Goal: Transaction & Acquisition: Obtain resource

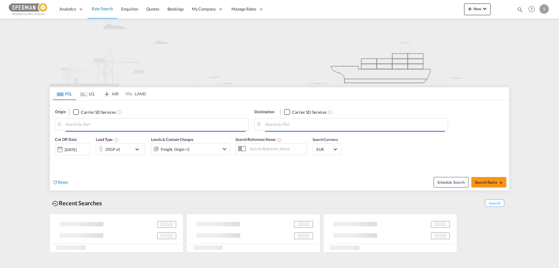
type input "[GEOGRAPHIC_DATA], DKFRC"
type input "Ho Chi Minh City ([GEOGRAPHIC_DATA]), VNSGN"
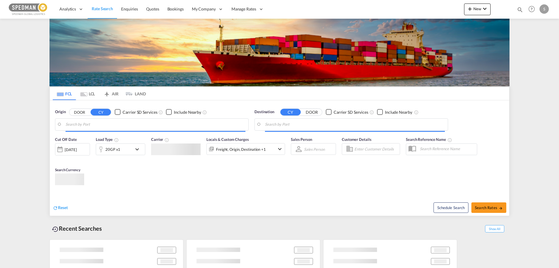
type input "[GEOGRAPHIC_DATA], DKFRC"
type input "Ho Chi Minh City ([GEOGRAPHIC_DATA]), VNSGN"
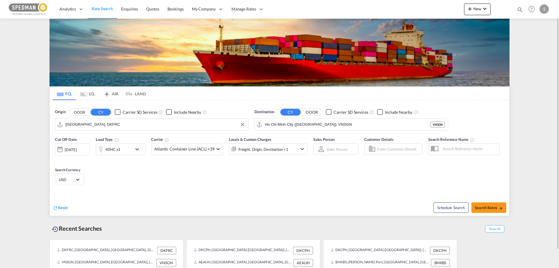
click at [102, 127] on input "[GEOGRAPHIC_DATA], DKFRC" at bounding box center [155, 124] width 180 height 9
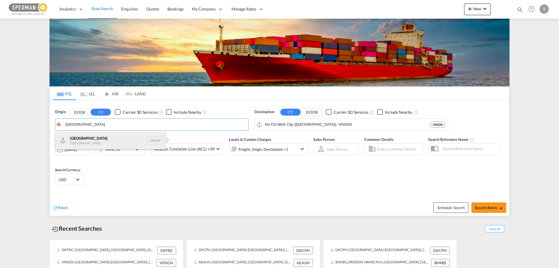
click at [83, 143] on div "Aarhus Denmark DKAAR" at bounding box center [110, 140] width 111 height 17
type input "Aarhus, DKAAR"
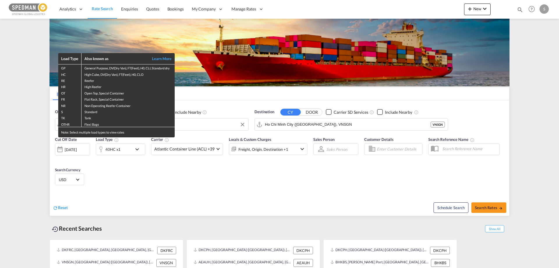
click at [288, 130] on div "Load Type Also known as Learn More GP General Purpose, DV(Dry Van), FT(Feet), H…" at bounding box center [279, 134] width 559 height 268
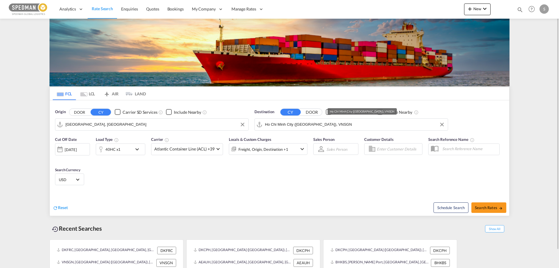
click at [288, 125] on input "Ho Chi Minh City ([GEOGRAPHIC_DATA]), VNSGN" at bounding box center [355, 124] width 180 height 9
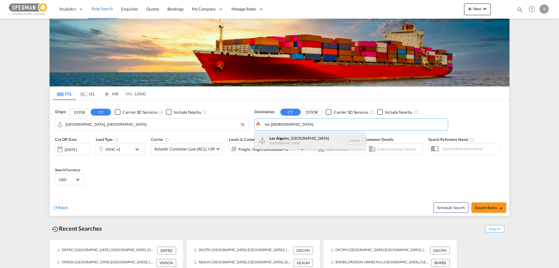
click at [277, 140] on div "Los Ange les, CA United States USLAX" at bounding box center [310, 140] width 111 height 17
type input "Los Angeles, CA, USLAX"
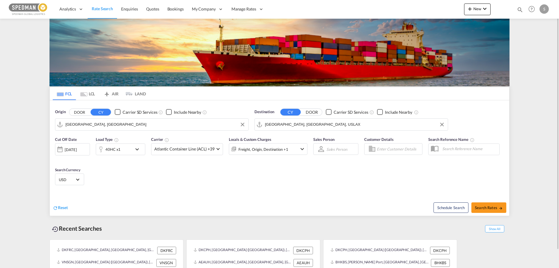
click at [67, 149] on div "[DATE]" at bounding box center [71, 149] width 12 height 5
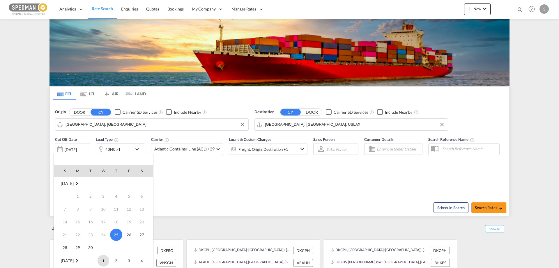
click at [99, 261] on span "1" at bounding box center [104, 260] width 12 height 12
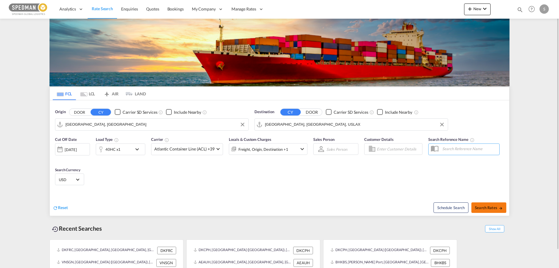
click at [494, 210] on button "Search Rates" at bounding box center [488, 207] width 35 height 10
type input "DKAAR to USLAX / 1 Oct 2025"
